Goal: Navigation & Orientation: Find specific page/section

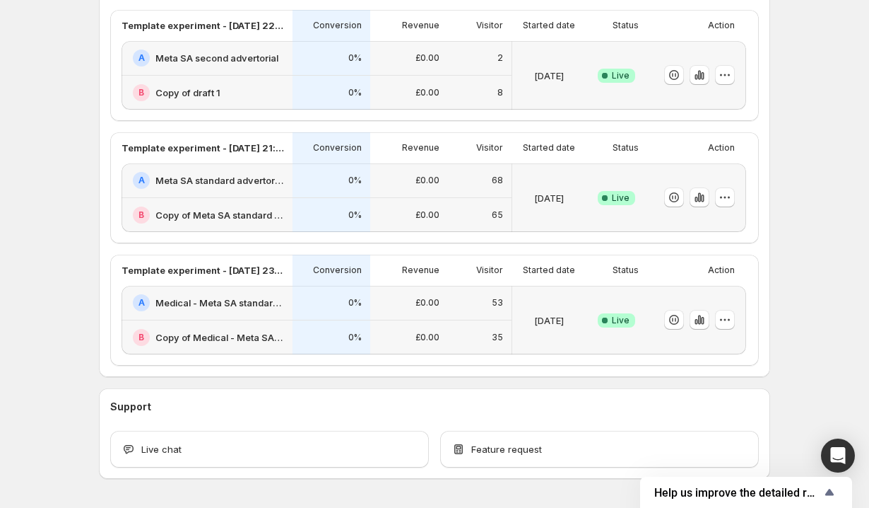
scroll to position [383, 0]
click at [702, 324] on icon "button" at bounding box center [700, 320] width 14 height 14
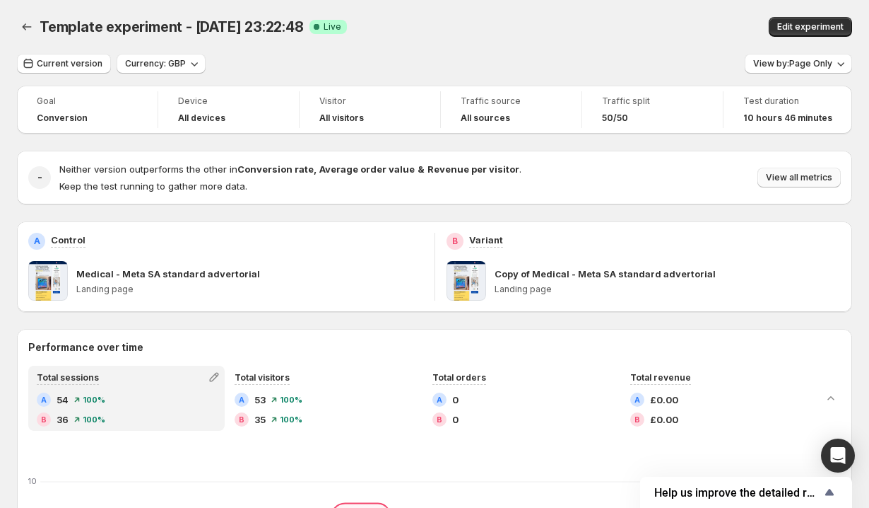
click at [797, 176] on span "View all metrics" at bounding box center [799, 177] width 66 height 11
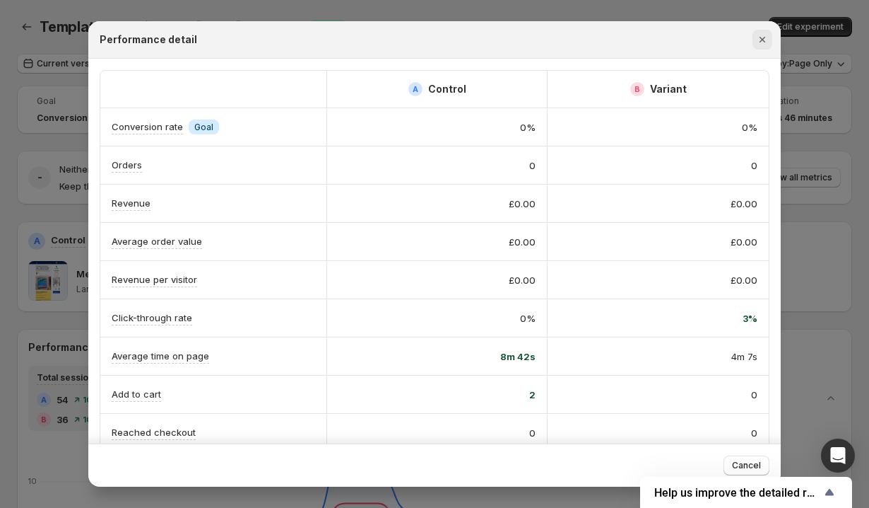
click at [762, 41] on icon "Close" at bounding box center [763, 40] width 14 height 14
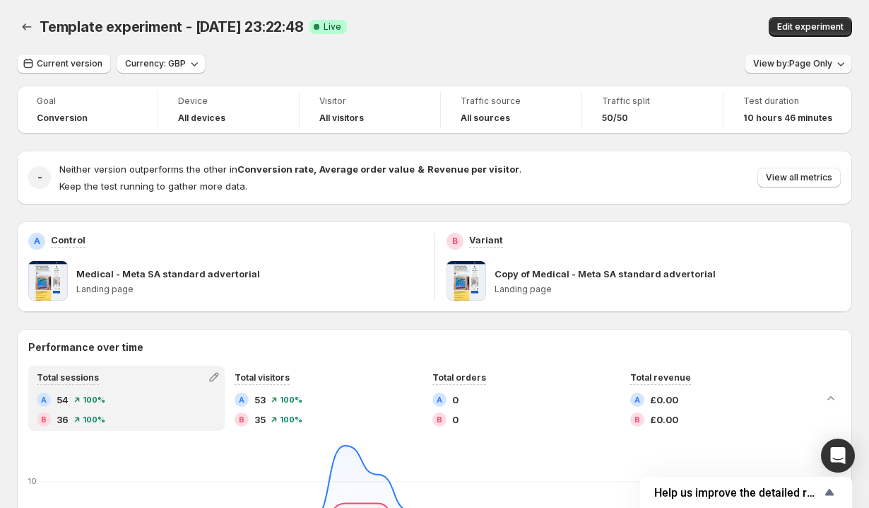
click at [768, 61] on span "View by: Page Only" at bounding box center [793, 63] width 79 height 11
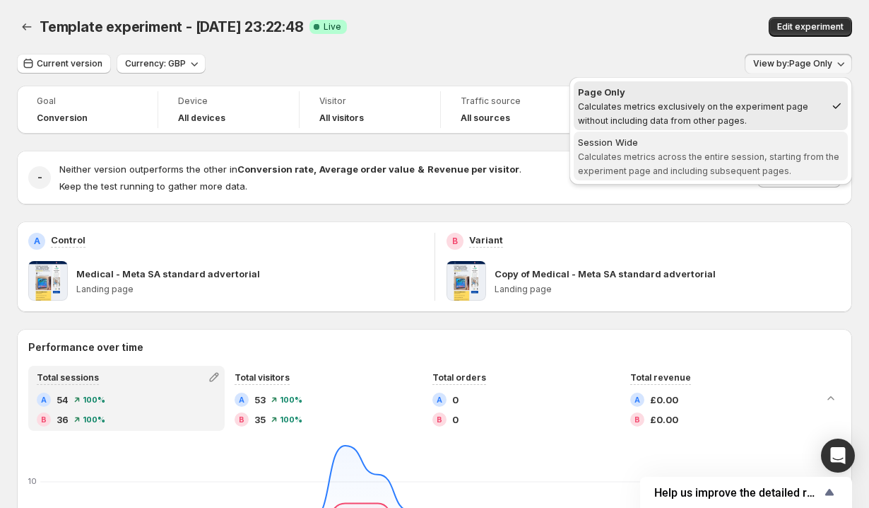
click at [717, 142] on div "Session Wide" at bounding box center [711, 142] width 266 height 14
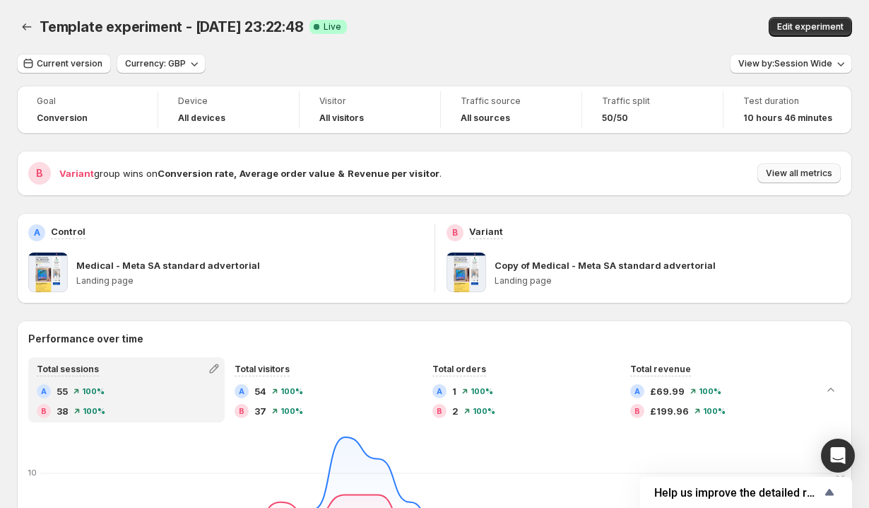
click at [785, 174] on span "View all metrics" at bounding box center [799, 173] width 66 height 11
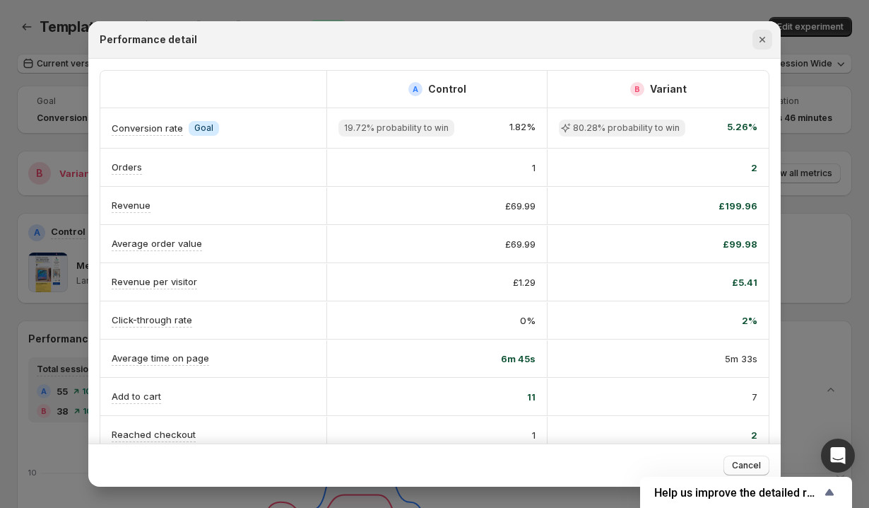
click at [763, 37] on icon "Close" at bounding box center [763, 40] width 14 height 14
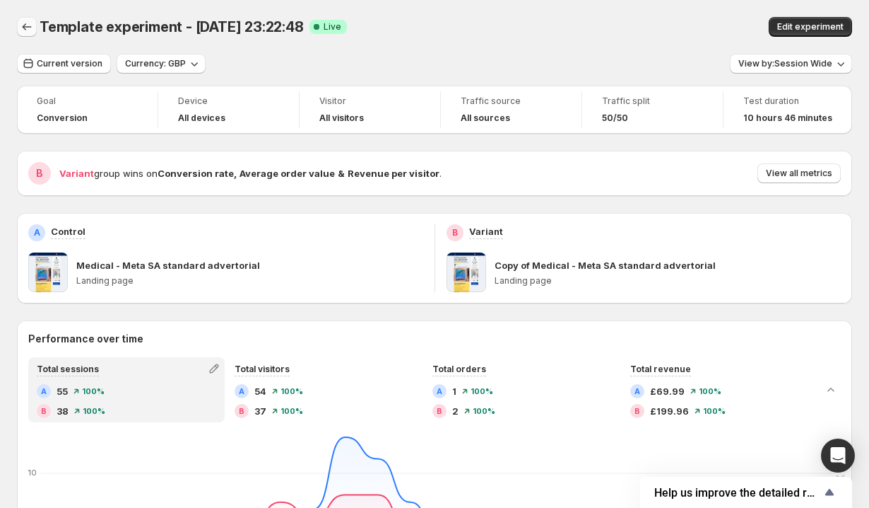
click at [25, 25] on icon "Back" at bounding box center [27, 27] width 14 height 14
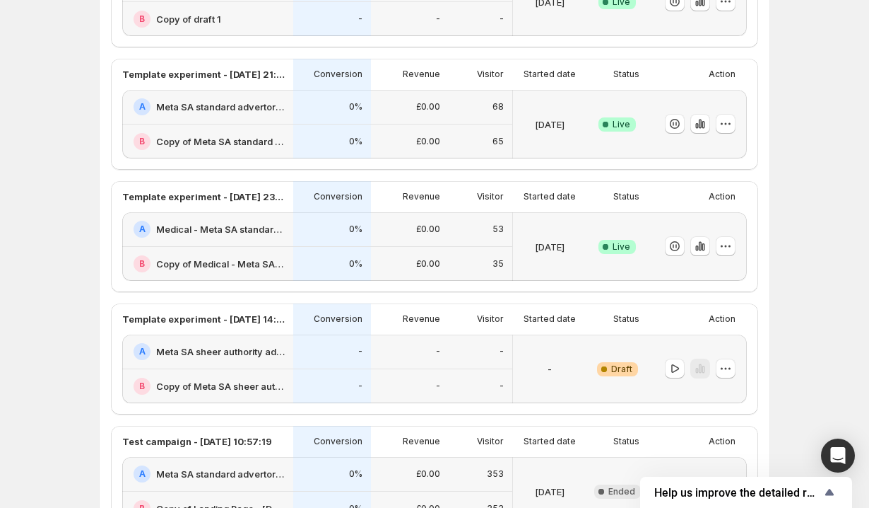
scroll to position [148, 0]
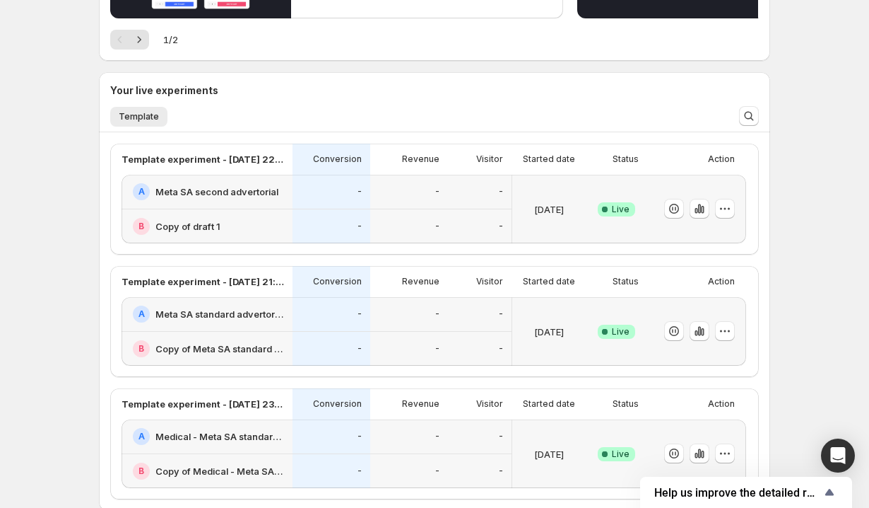
scroll to position [350, 0]
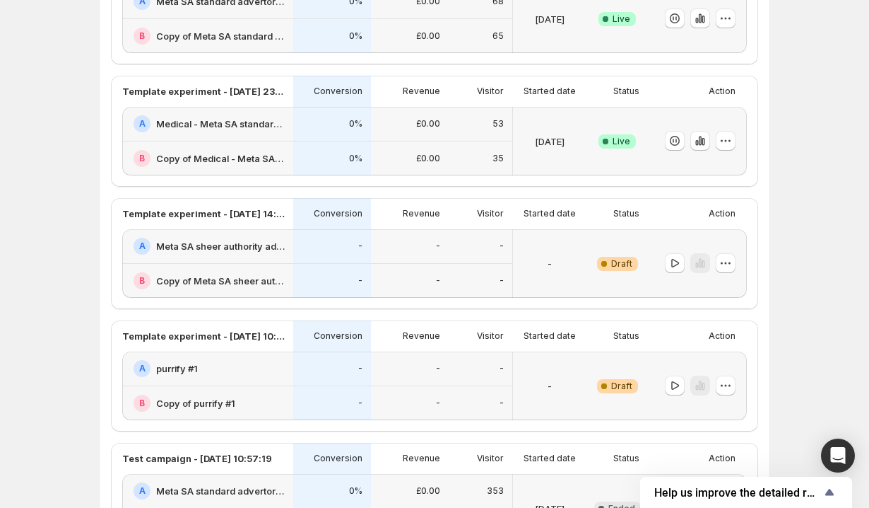
scroll to position [305, 0]
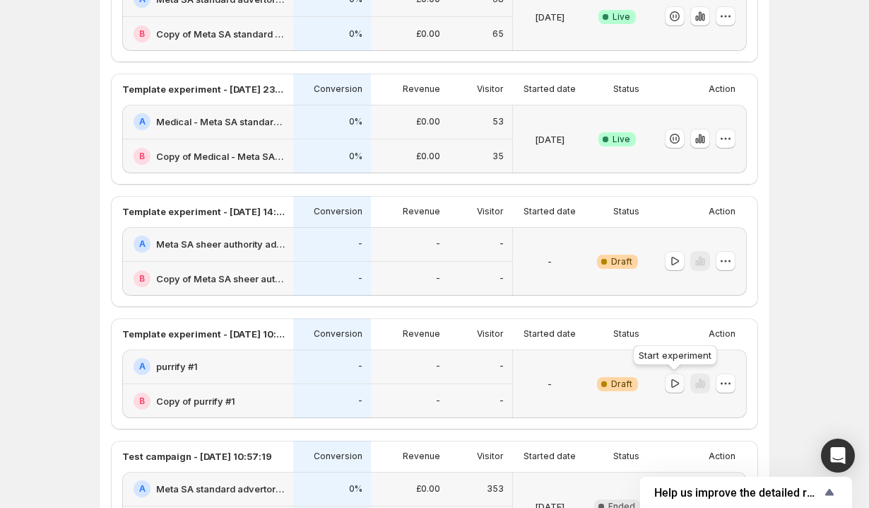
click at [674, 383] on icon "button" at bounding box center [675, 383] width 14 height 14
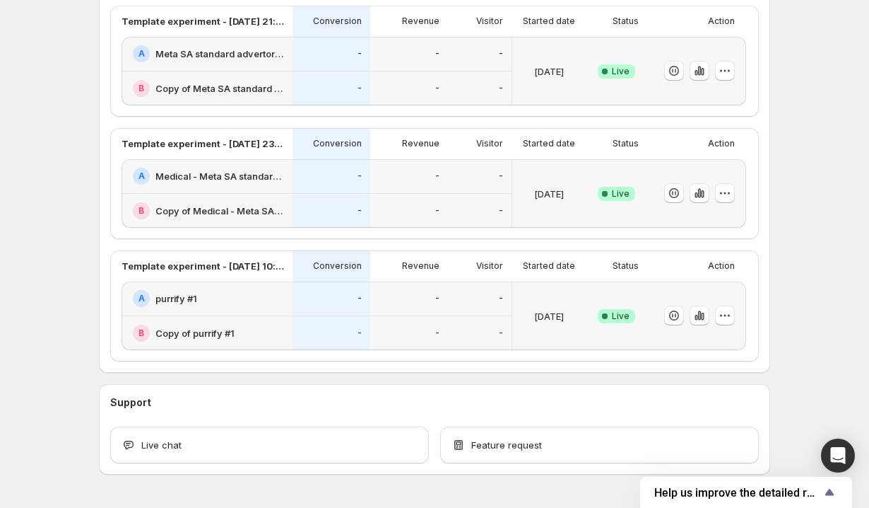
scroll to position [553, 0]
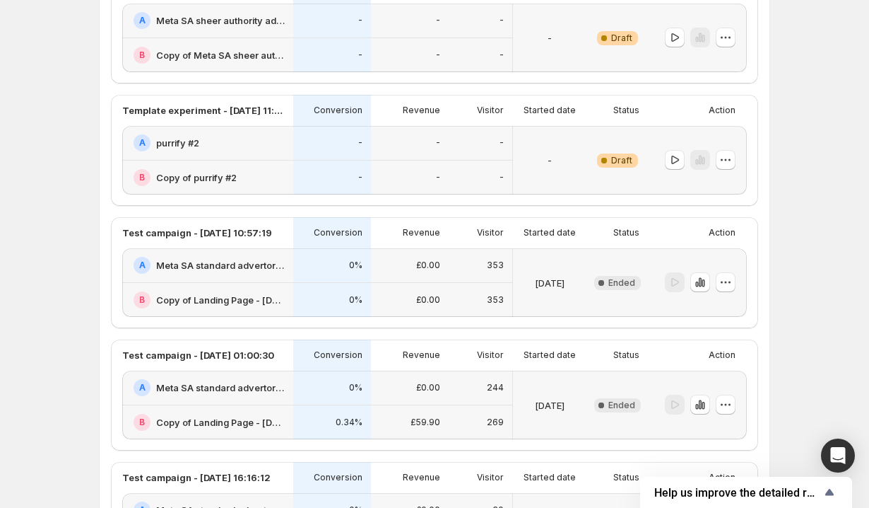
scroll to position [599, 0]
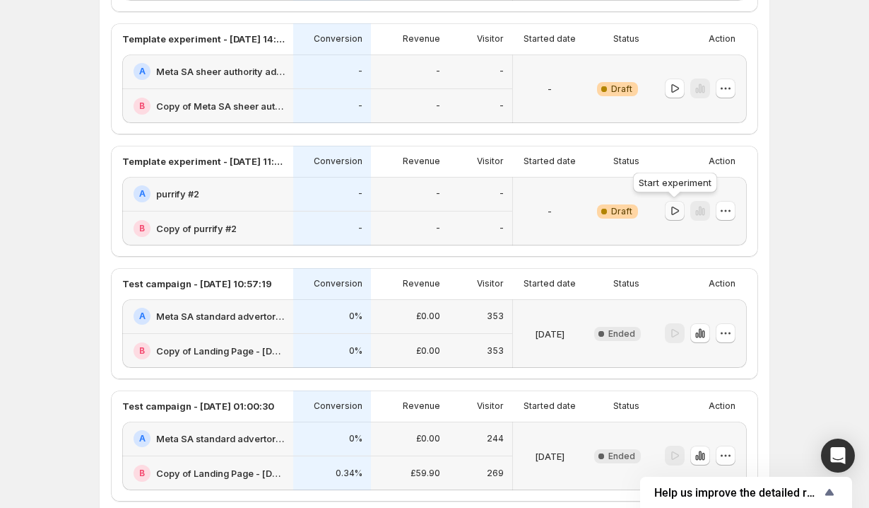
click at [676, 211] on icon "button" at bounding box center [675, 211] width 14 height 14
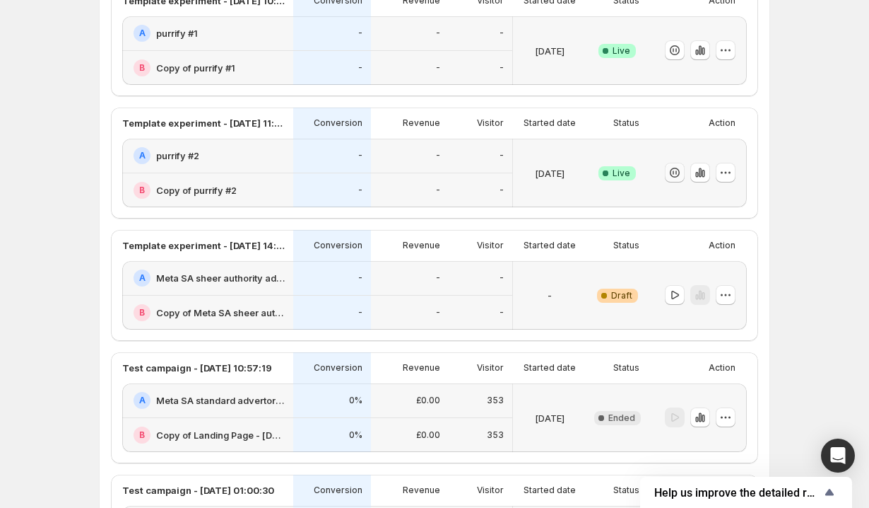
scroll to position [509, 0]
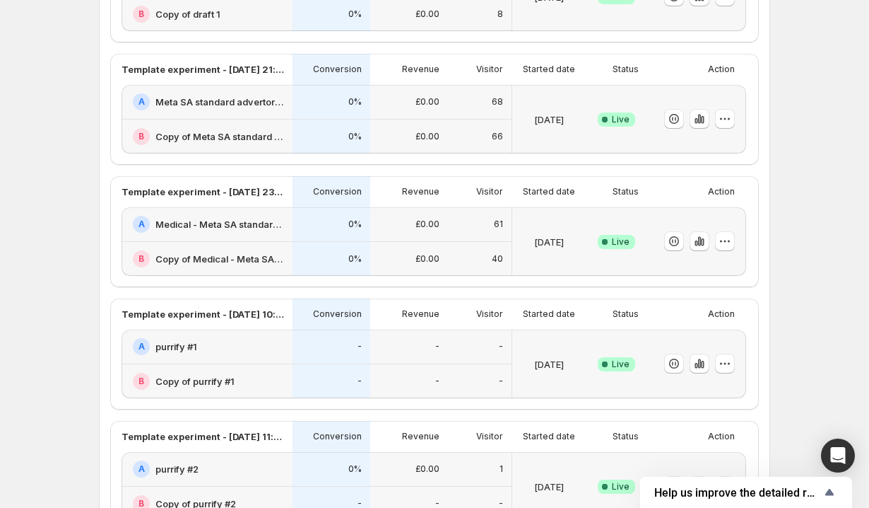
scroll to position [573, 0]
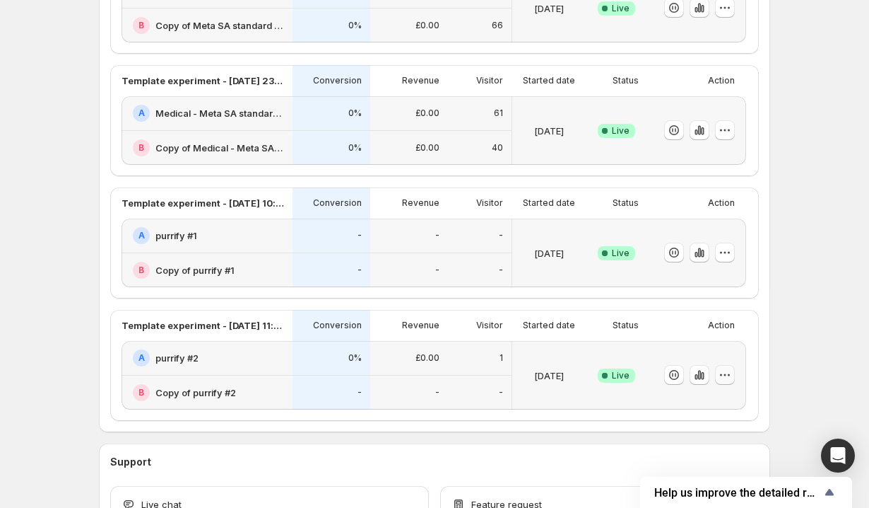
click at [729, 371] on icon "button" at bounding box center [725, 375] width 14 height 14
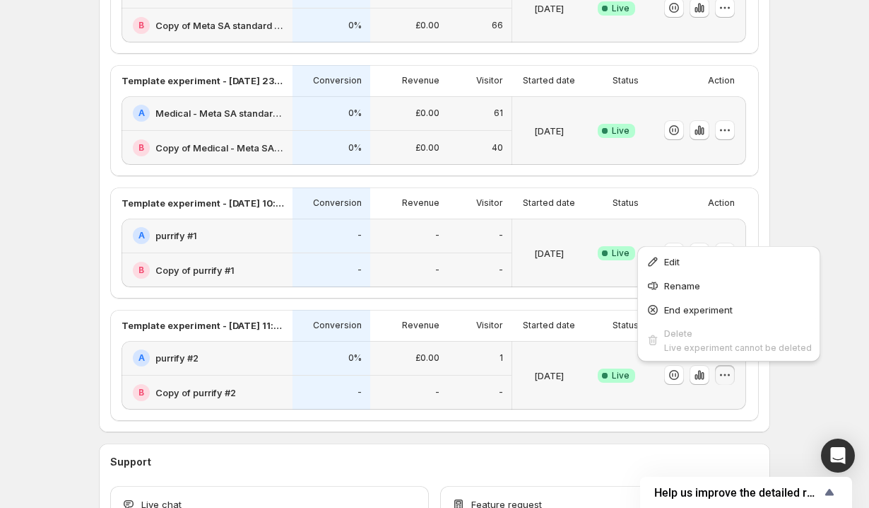
click at [727, 375] on icon "button" at bounding box center [725, 375] width 14 height 14
